Goal: Task Accomplishment & Management: Complete application form

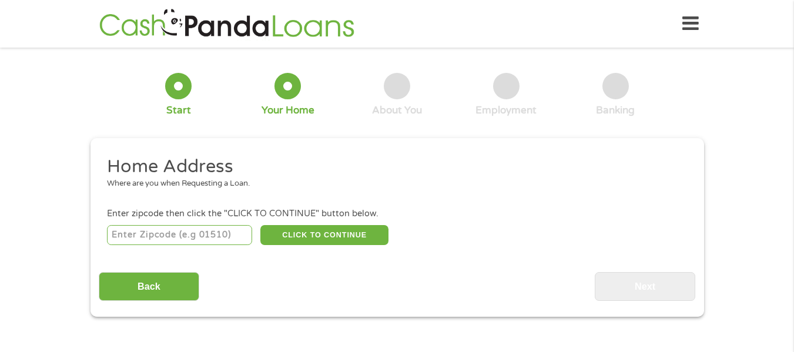
click at [210, 232] on input "number" at bounding box center [179, 235] width 145 height 20
type input "76123"
select select "[US_STATE]"
click at [333, 226] on button "CLICK TO CONTINUE" at bounding box center [324, 235] width 128 height 20
type input "76123"
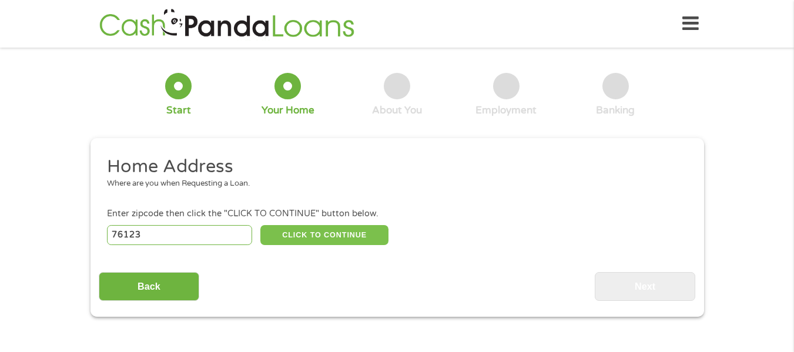
type input "[GEOGRAPHIC_DATA]"
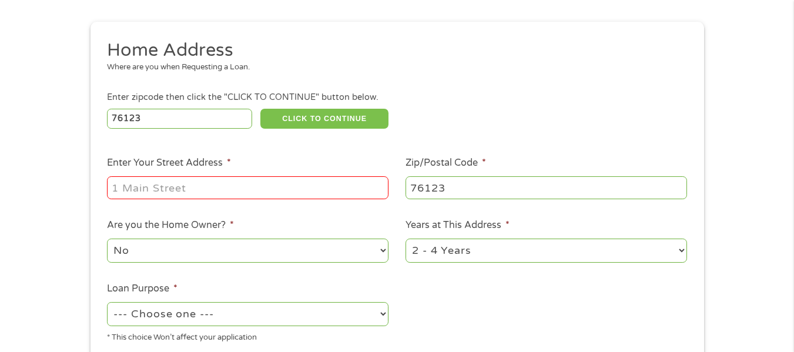
scroll to position [118, 0]
click at [198, 180] on input "Enter Your Street Address *" at bounding box center [247, 186] width 281 height 22
type input "[STREET_ADDRESS]"
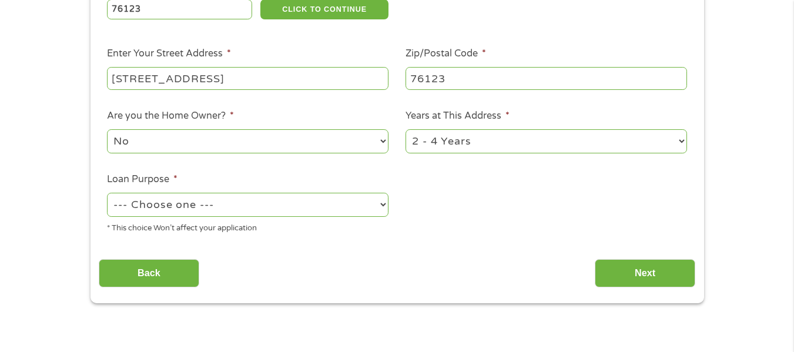
scroll to position [235, 0]
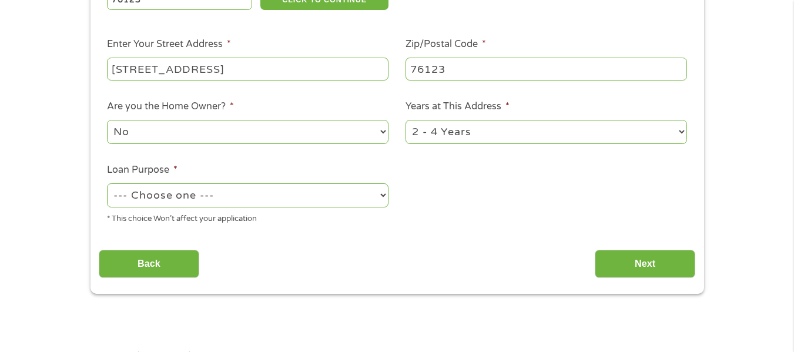
click at [254, 133] on select "No Yes" at bounding box center [247, 132] width 281 height 24
select select "yes"
click at [107, 120] on select "No Yes" at bounding box center [247, 132] width 281 height 24
click at [187, 200] on select "--- Choose one --- Pay Bills Debt Consolidation Home Improvement Major Purchase…" at bounding box center [247, 195] width 281 height 24
select select "shorttermcash"
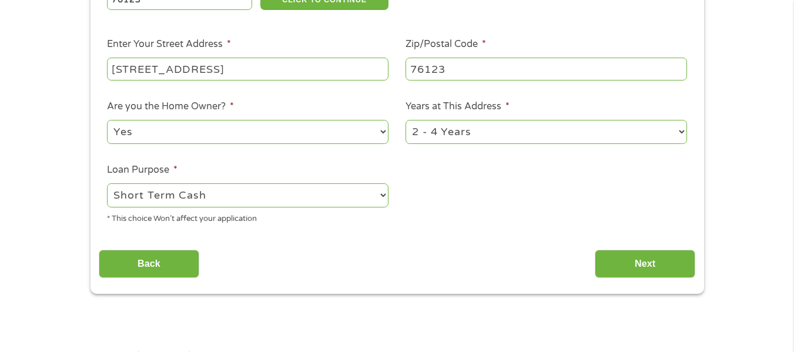
click at [107, 183] on select "--- Choose one --- Pay Bills Debt Consolidation Home Improvement Major Purchase…" at bounding box center [247, 195] width 281 height 24
click at [611, 264] on input "Next" at bounding box center [645, 264] width 100 height 29
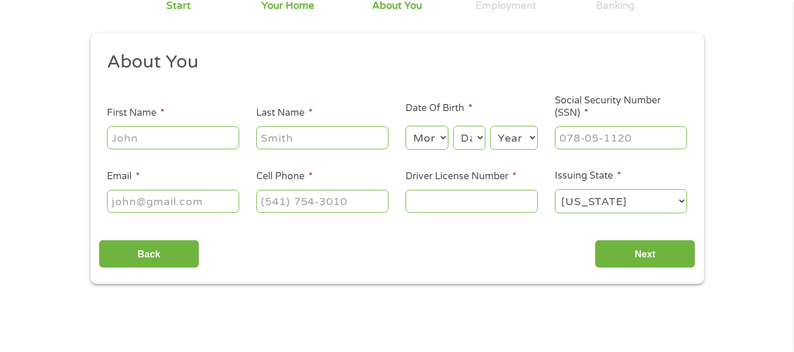
scroll to position [118, 0]
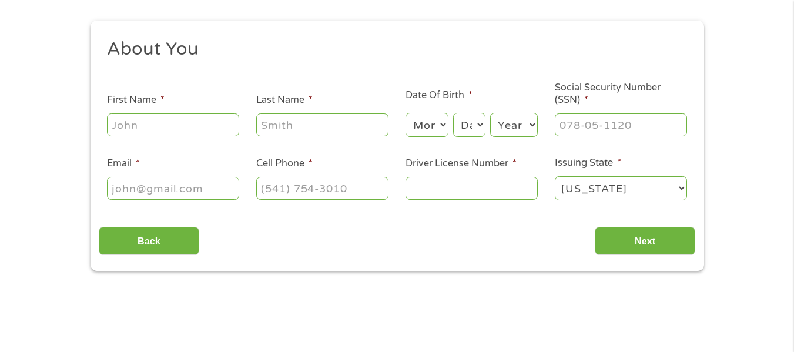
click at [191, 129] on input "First Name *" at bounding box center [173, 124] width 132 height 22
type input "Lucious"
type input "[PERSON_NAME]"
type input "[EMAIL_ADDRESS][DOMAIN_NAME]"
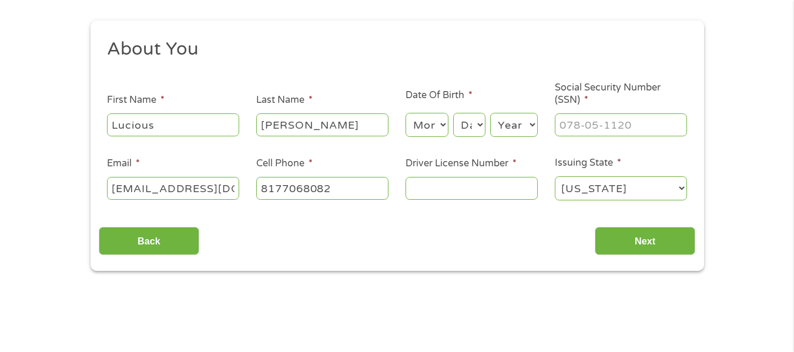
type input "[PHONE_NUMBER]"
click at [441, 126] on select "Month 1 2 3 4 5 6 7 8 9 10 11 12" at bounding box center [426, 125] width 43 height 24
select select "10"
click at [405, 113] on select "Month 1 2 3 4 5 6 7 8 9 10 11 12" at bounding box center [426, 125] width 43 height 24
click at [468, 121] on select "Day 1 2 3 4 5 6 7 8 9 10 11 12 13 14 15 16 17 18 19 20 21 22 23 24 25 26 27 28 …" at bounding box center [469, 125] width 32 height 24
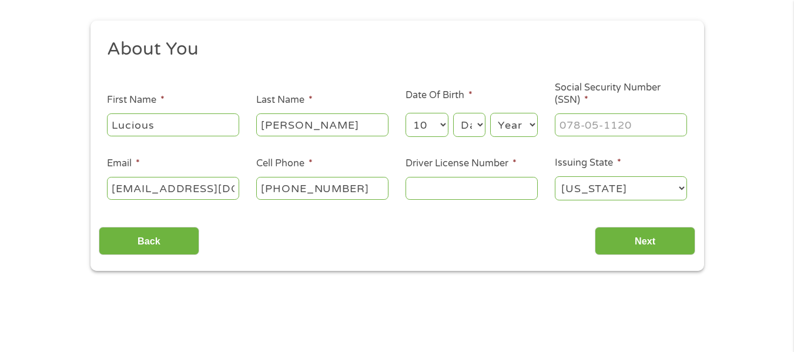
select select "15"
click at [453, 113] on select "Day 1 2 3 4 5 6 7 8 9 10 11 12 13 14 15 16 17 18 19 20 21 22 23 24 25 26 27 28 …" at bounding box center [469, 125] width 32 height 24
click at [510, 123] on select "Year [DATE] 2006 2005 2004 2003 2002 2001 2000 1999 1998 1997 1996 1995 1994 19…" at bounding box center [514, 125] width 48 height 24
select select "1991"
click at [490, 113] on select "Year [DATE] 2006 2005 2004 2003 2002 2001 2000 1999 1998 1997 1996 1995 1994 19…" at bounding box center [514, 125] width 48 height 24
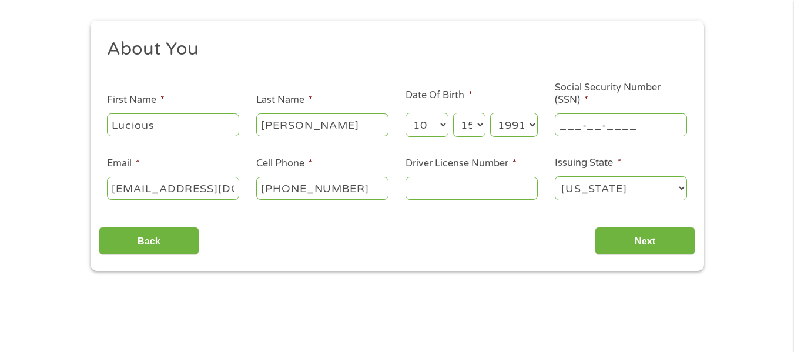
click at [594, 126] on input "___-__-____" at bounding box center [621, 124] width 132 height 22
type input "633-28-2738"
click at [502, 193] on input "Driver License Number *" at bounding box center [471, 188] width 132 height 22
type input "34850375"
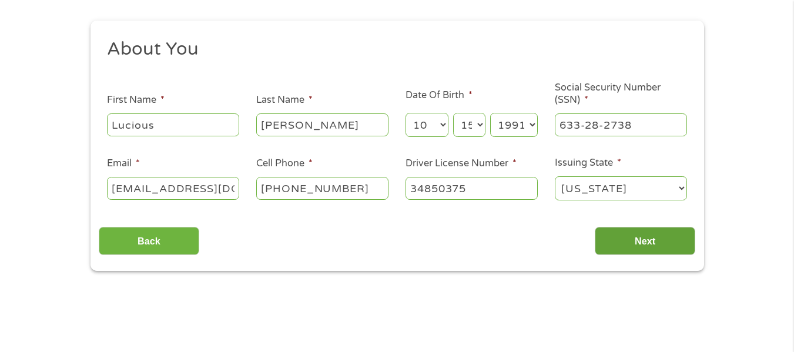
click at [620, 246] on input "Next" at bounding box center [645, 241] width 100 height 29
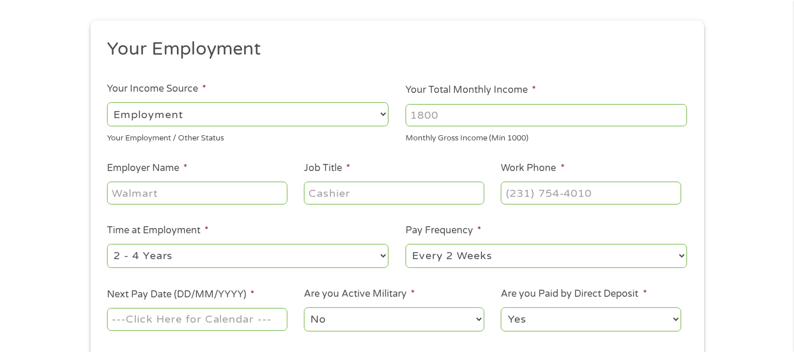
click at [451, 114] on input "Your Total Monthly Income *" at bounding box center [545, 115] width 281 height 22
type input "4600"
click at [240, 196] on input "Employer Name *" at bounding box center [197, 193] width 180 height 22
type input "PRS"
click at [351, 200] on input "Job Title *" at bounding box center [394, 193] width 180 height 22
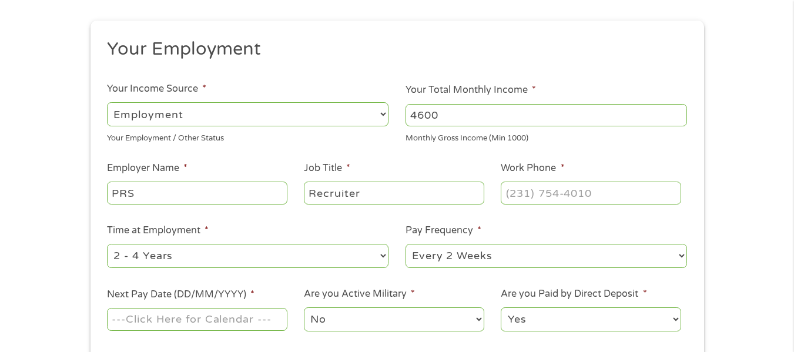
type input "Recruiter"
click at [527, 203] on input "(___) ___-____" at bounding box center [591, 193] width 180 height 22
type input "[PHONE_NUMBER]"
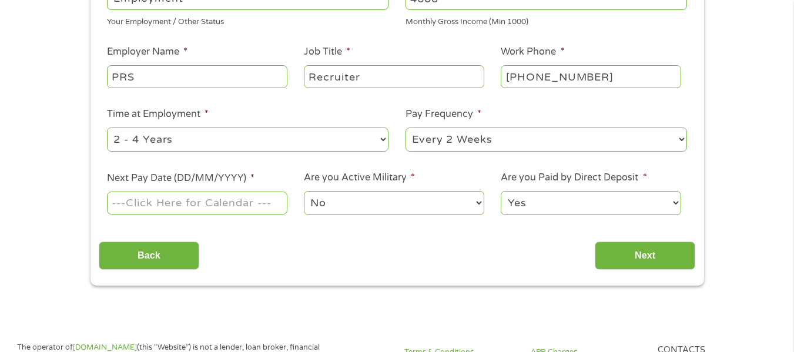
scroll to position [235, 0]
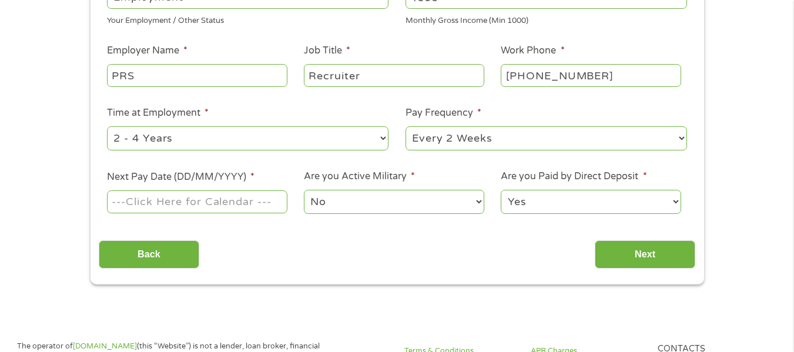
click at [213, 197] on input "Next Pay Date (DD/MM/YYYY) *" at bounding box center [197, 201] width 180 height 22
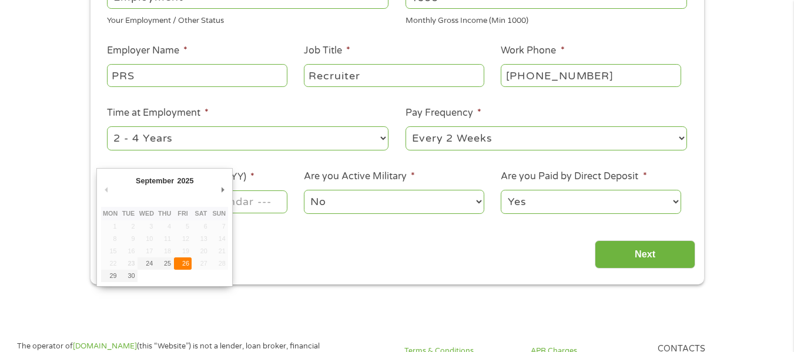
type input "[DATE]"
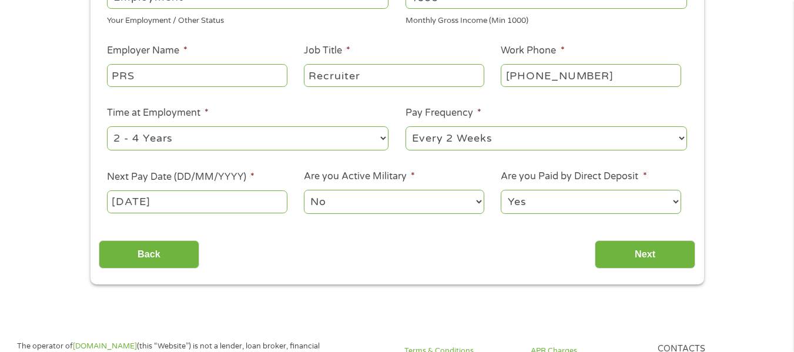
click at [333, 198] on select "No Yes" at bounding box center [394, 202] width 180 height 24
drag, startPoint x: 556, startPoint y: 227, endPoint x: 566, endPoint y: 232, distance: 11.6
click at [557, 227] on div "Your Employment Your Income Source * --- Choose one --- Employment [DEMOGRAPHIC…" at bounding box center [397, 94] width 596 height 349
click at [624, 251] on input "Next" at bounding box center [645, 254] width 100 height 29
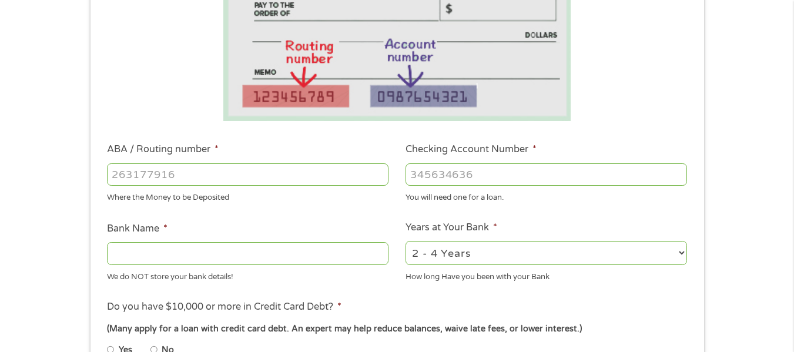
click at [159, 183] on input "ABA / Routing number *" at bounding box center [247, 174] width 281 height 22
type input "111900659"
type input "[PERSON_NAME] FARGO BANK"
type input "111900659"
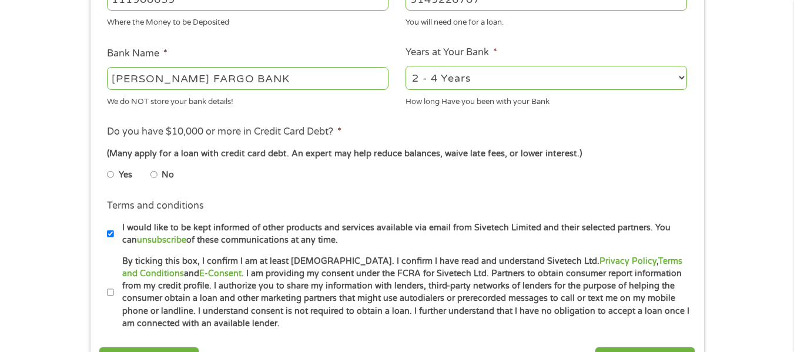
scroll to position [411, 0]
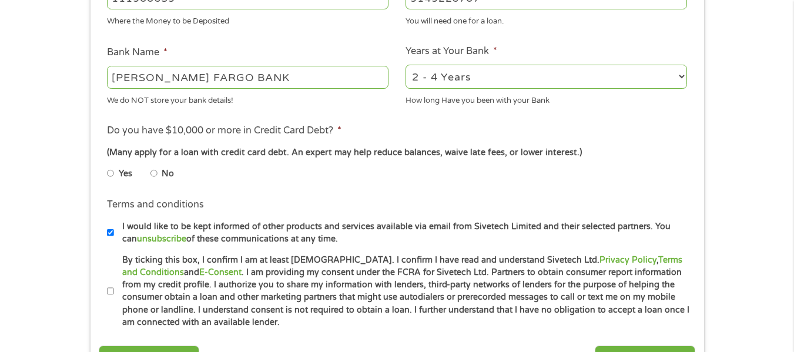
type input "9149226707"
click at [155, 174] on input "No" at bounding box center [153, 173] width 7 height 19
radio input "true"
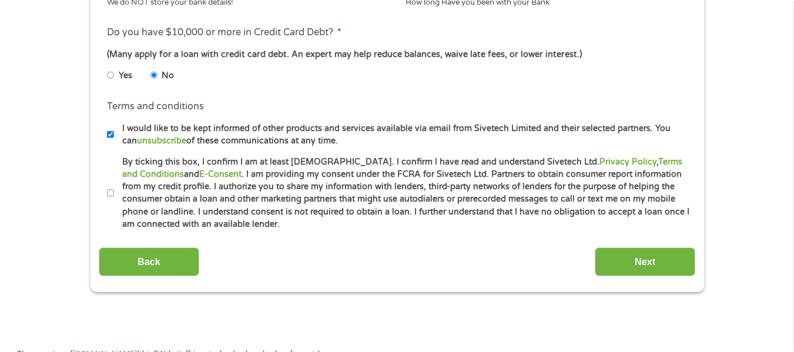
scroll to position [529, 0]
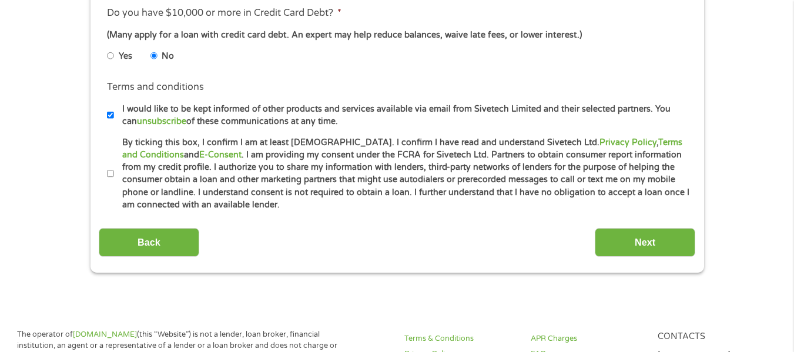
click at [113, 175] on input "By ticking this box, I confirm I am at least [DEMOGRAPHIC_DATA]. I confirm I ha…" at bounding box center [110, 174] width 7 height 19
checkbox input "true"
click at [631, 246] on input "Next" at bounding box center [645, 242] width 100 height 29
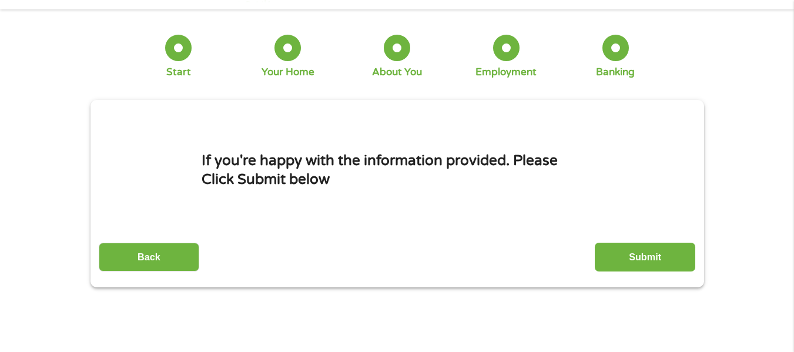
scroll to position [59, 0]
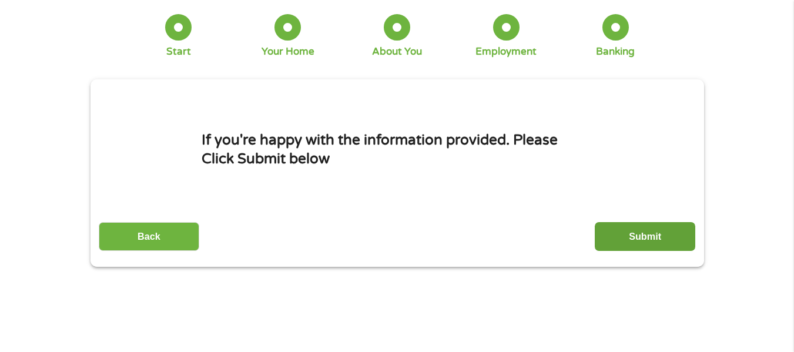
click at [655, 237] on input "Submit" at bounding box center [645, 236] width 100 height 29
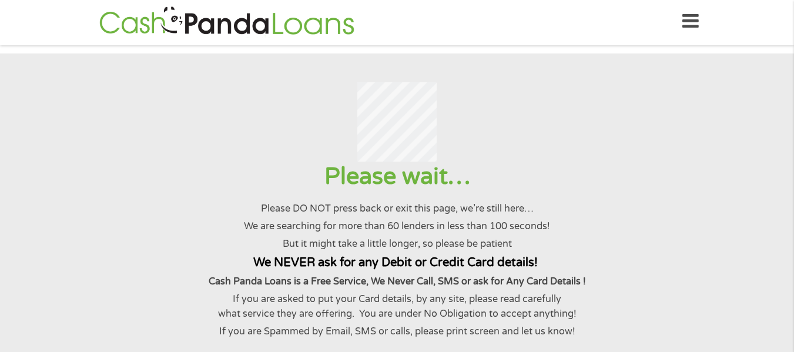
scroll to position [0, 0]
